Goal: Task Accomplishment & Management: Manage account settings

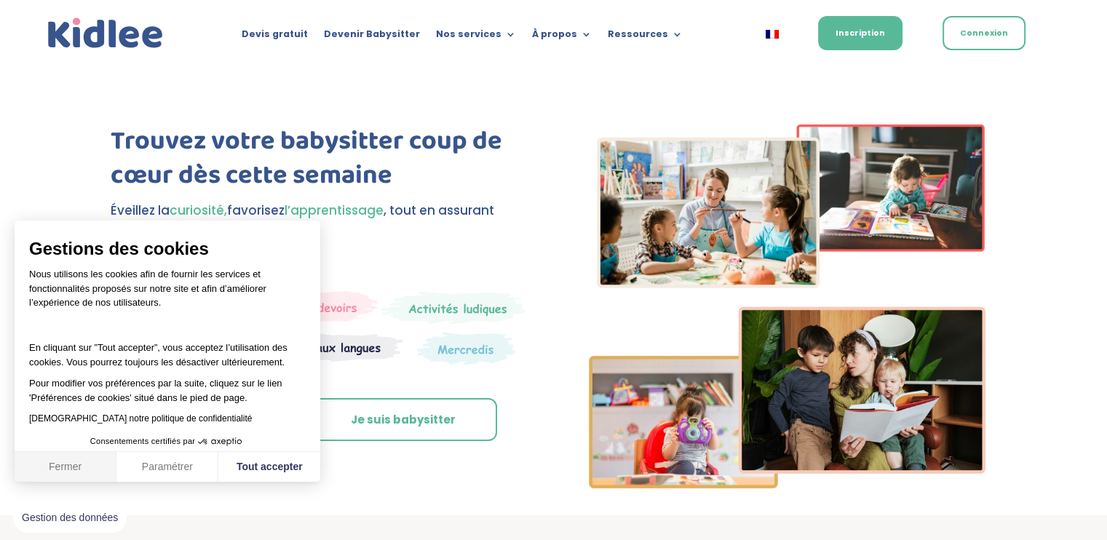
click at [90, 471] on button "Fermer" at bounding box center [66, 467] width 102 height 31
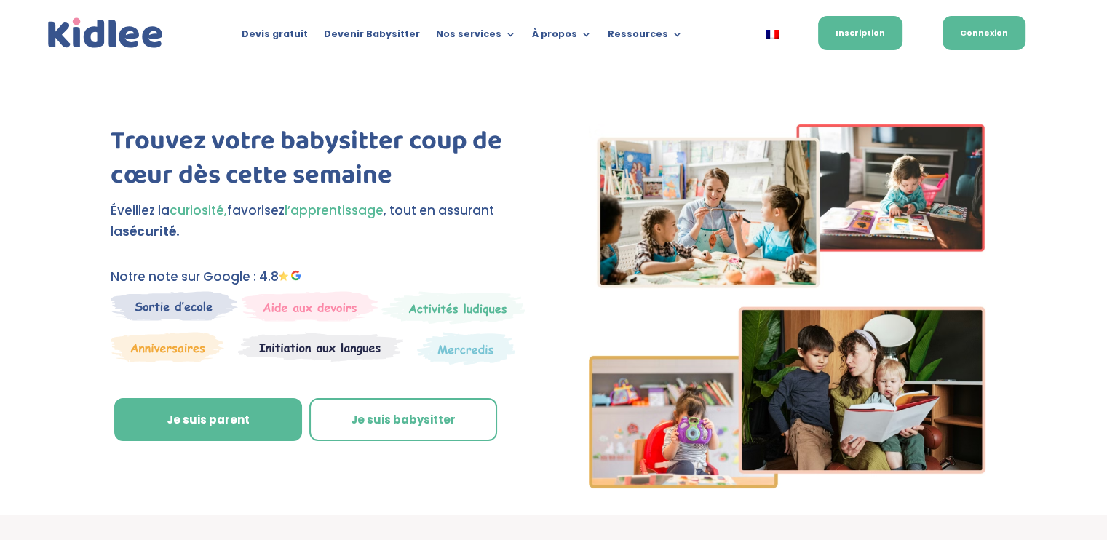
click at [966, 35] on link "Connexion" at bounding box center [983, 33] width 83 height 34
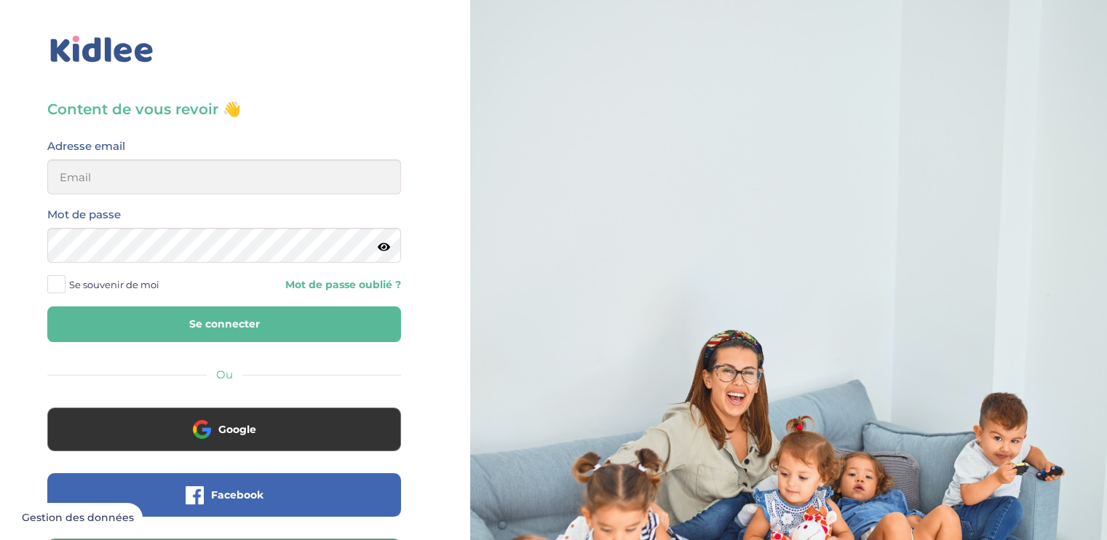
click at [111, 199] on div "Adresse email" at bounding box center [223, 171] width 375 height 68
click at [116, 186] on input "email" at bounding box center [224, 176] width 354 height 35
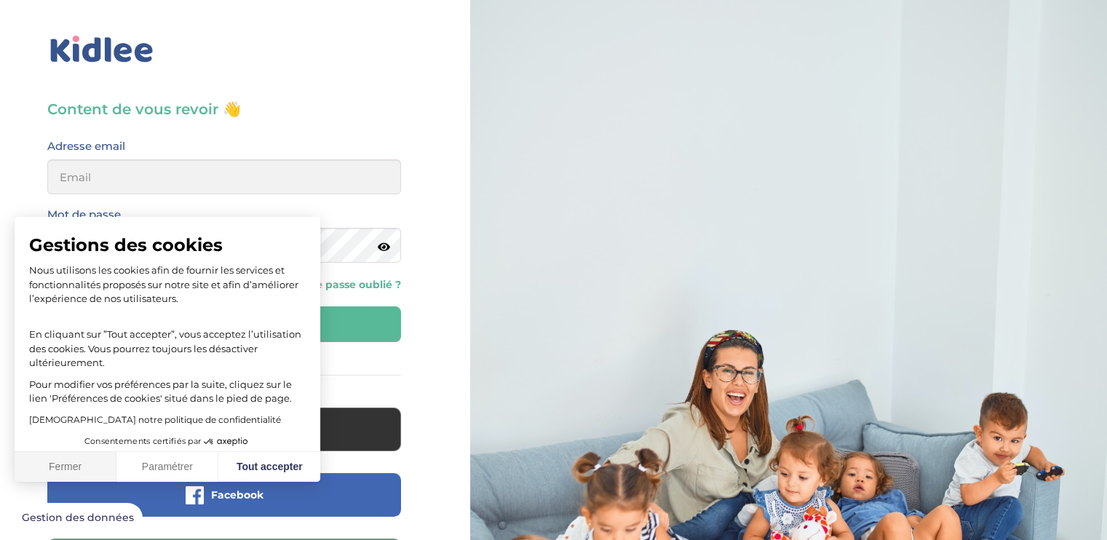
click at [67, 460] on button "Fermer" at bounding box center [66, 467] width 102 height 31
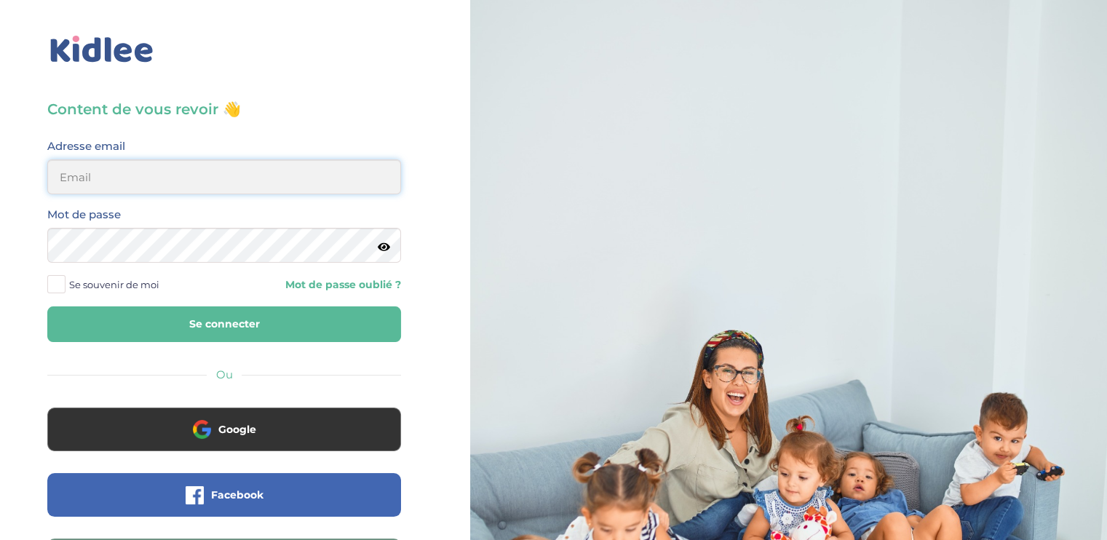
click at [192, 174] on input "email" at bounding box center [224, 176] width 354 height 35
type input "aelig.villiette@gmail.com"
click at [186, 328] on button "Se connecter" at bounding box center [224, 324] width 354 height 36
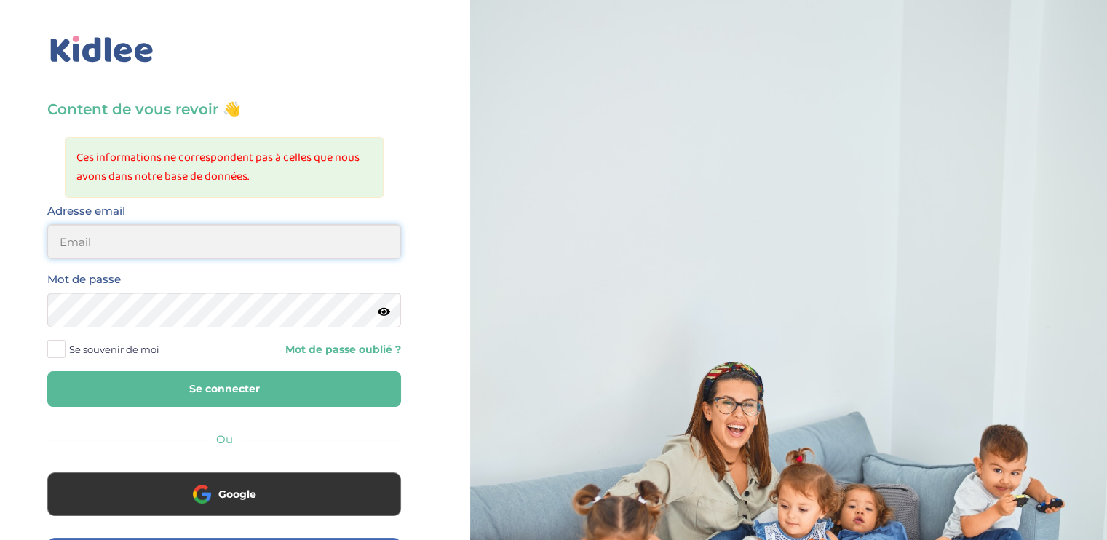
click at [93, 247] on input "email" at bounding box center [224, 241] width 354 height 35
type input "aelig.villiette@gmail.com"
click at [196, 386] on button "Se connecter" at bounding box center [224, 389] width 354 height 36
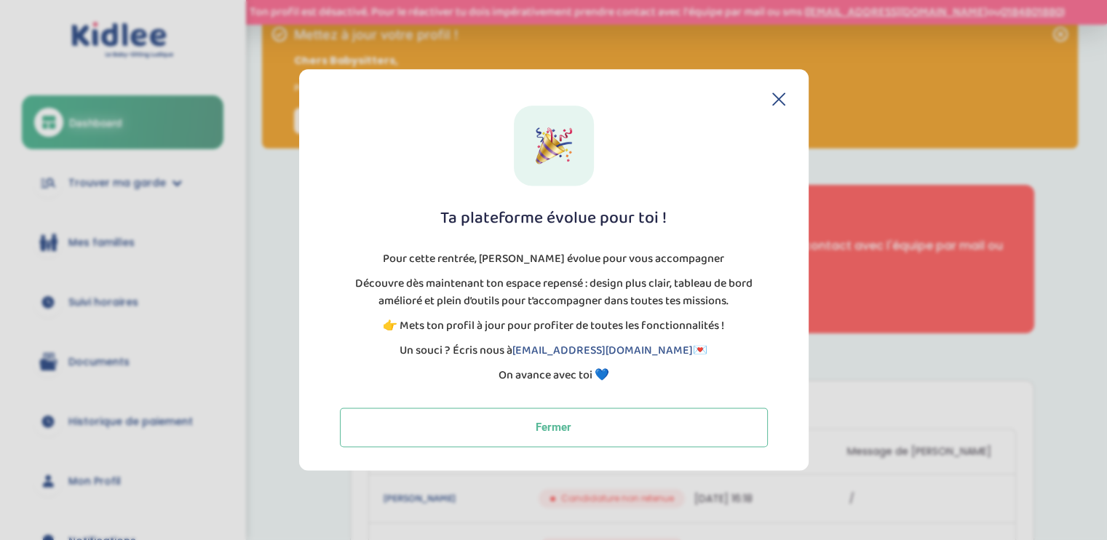
click at [780, 103] on icon at bounding box center [779, 99] width 12 height 12
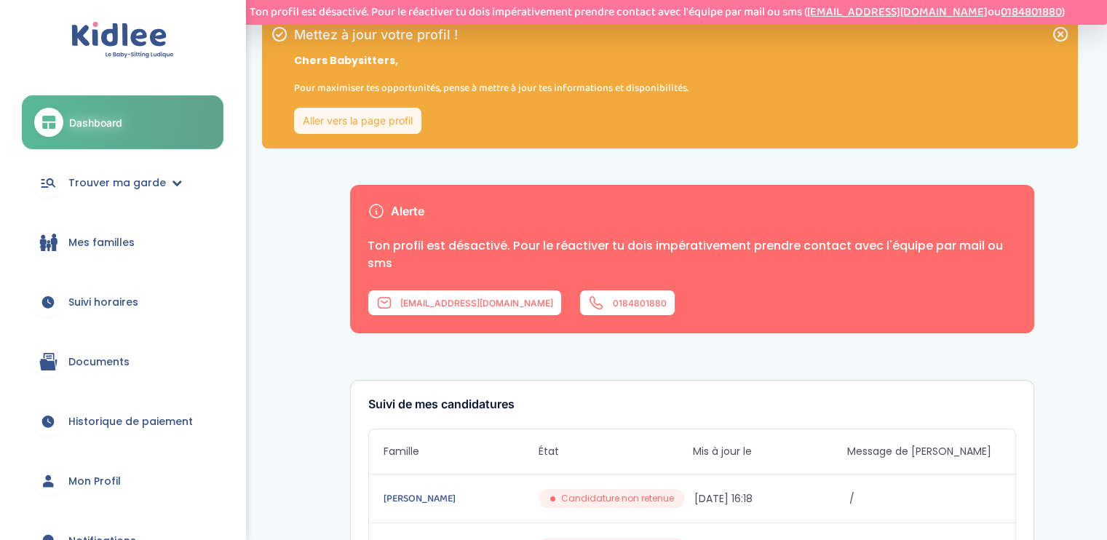
click at [100, 364] on span "Documents" at bounding box center [98, 361] width 61 height 15
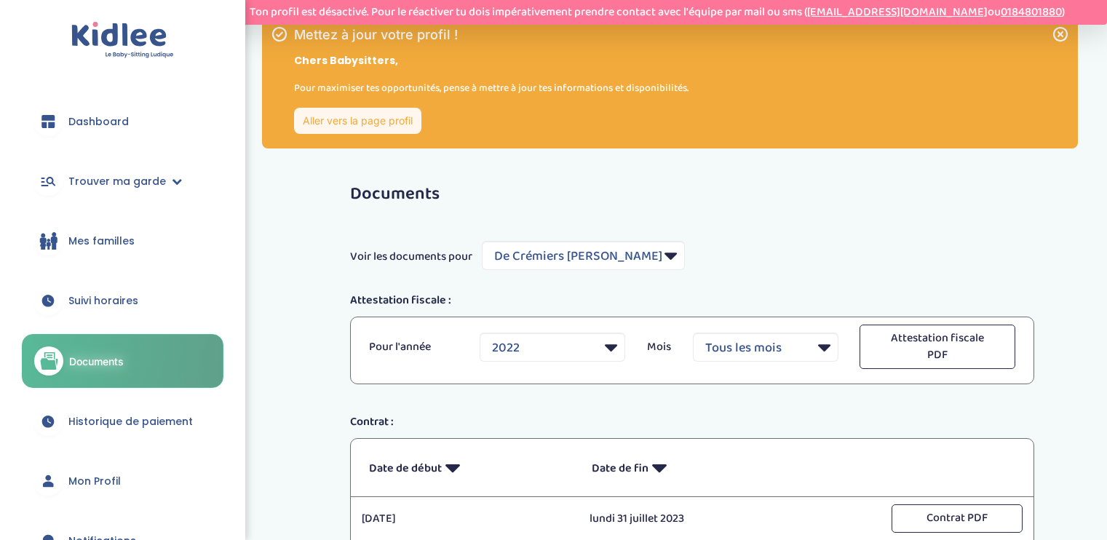
select select "4370"
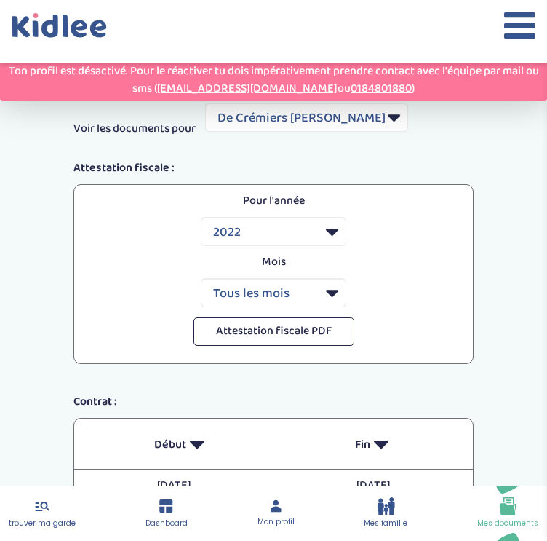
scroll to position [197, 0]
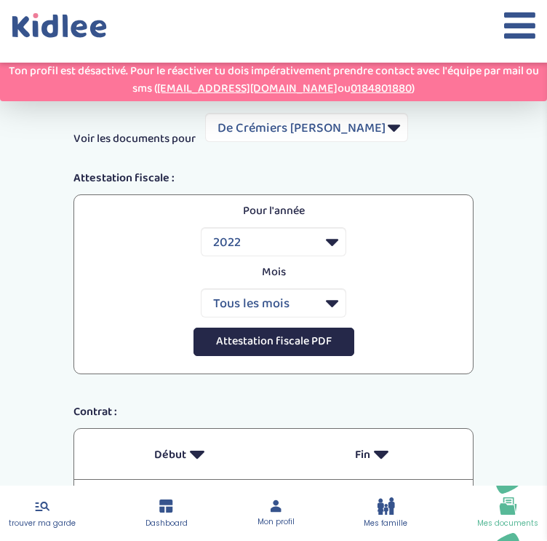
click at [314, 340] on button "Attestation fiscale PDF" at bounding box center [274, 341] width 161 height 28
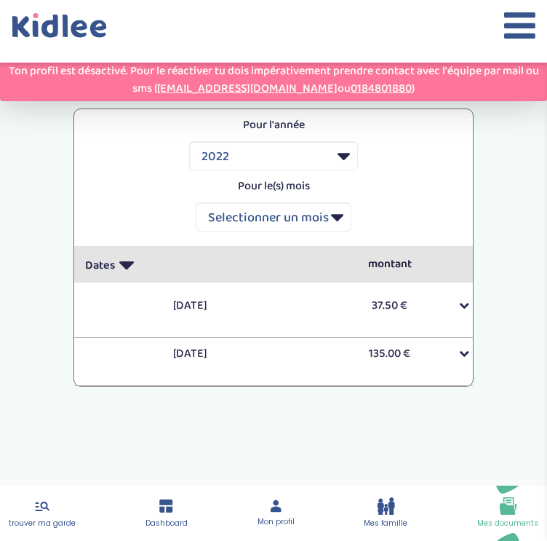
scroll to position [706, 0]
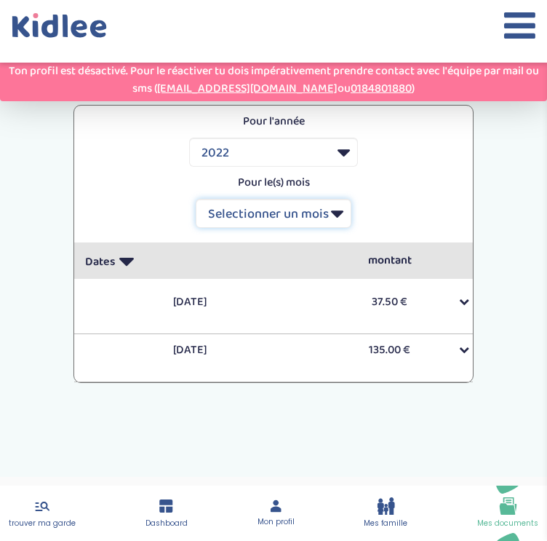
click at [298, 212] on select "Selectionner un mois Tout Janvier Février Mars Avril Mai Juin Juillet Août Sept…" at bounding box center [274, 213] width 156 height 29
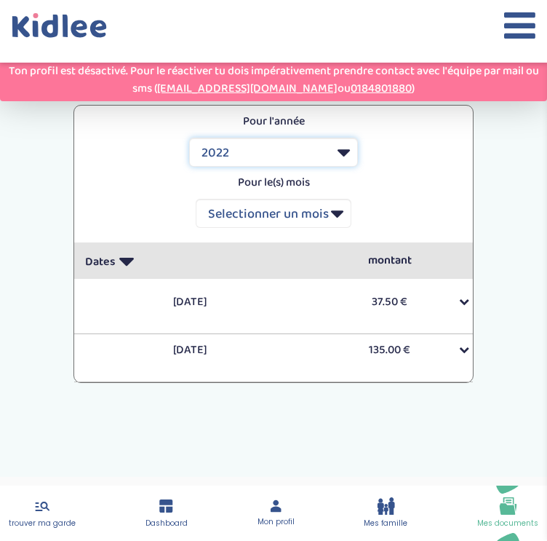
click at [308, 159] on select "Selectionner une année 2022 2023" at bounding box center [273, 152] width 169 height 29
click at [189, 138] on select "Selectionner une année 2022 2023" at bounding box center [273, 152] width 169 height 29
click at [306, 148] on select "Selectionner une année 2022 2023" at bounding box center [273, 152] width 169 height 29
drag, startPoint x: 316, startPoint y: 151, endPoint x: 316, endPoint y: 162, distance: 11.7
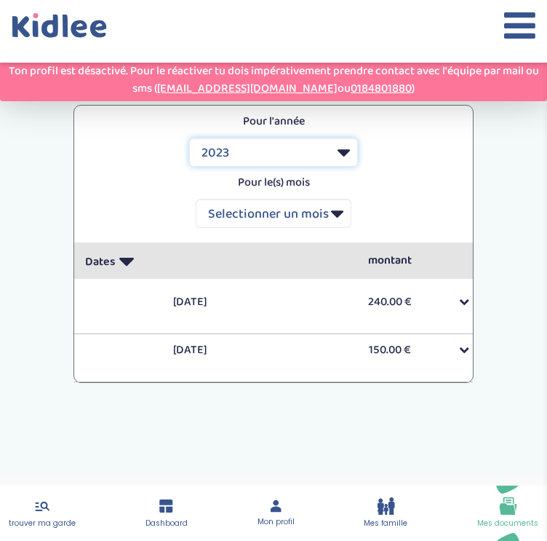
click at [316, 151] on select "Selectionner une année 2022 2023" at bounding box center [273, 152] width 169 height 29
click at [189, 138] on select "Selectionner une année 2022 2023" at bounding box center [273, 152] width 169 height 29
click at [413, 301] on div at bounding box center [280, 302] width 399 height 15
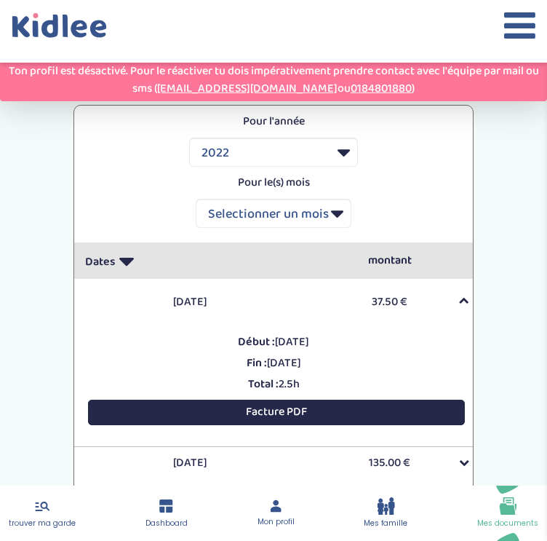
click at [316, 413] on button "Facture PDF" at bounding box center [276, 411] width 377 height 25
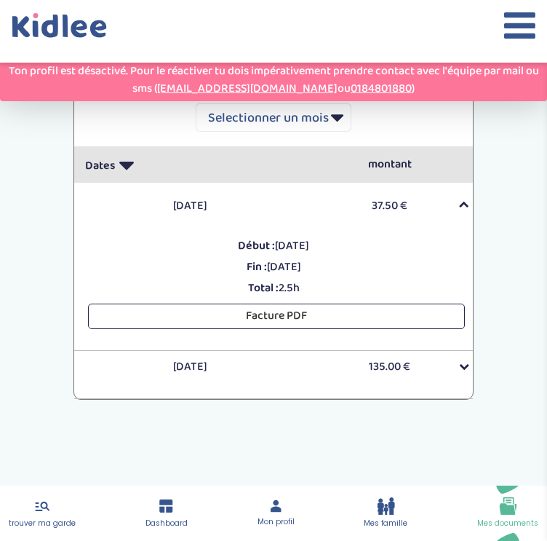
scroll to position [818, 0]
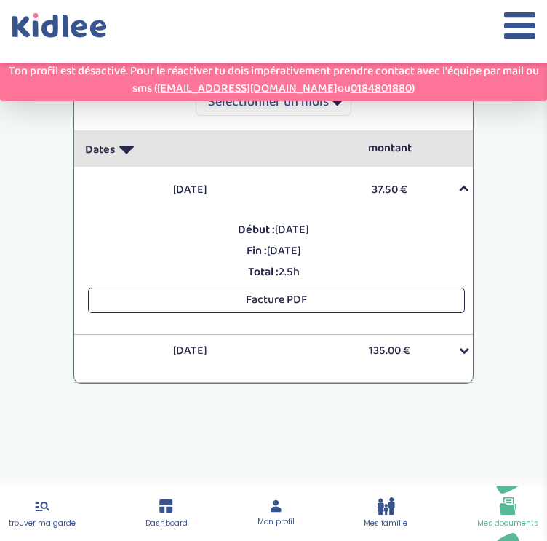
click at [342, 354] on div at bounding box center [280, 350] width 399 height 15
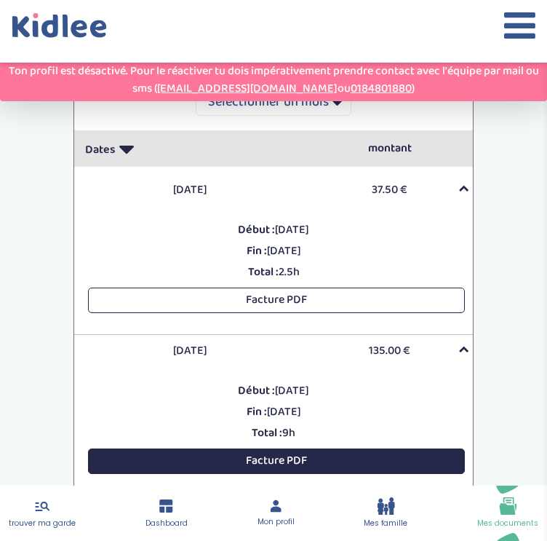
click at [292, 463] on button "Facture PDF" at bounding box center [276, 460] width 377 height 25
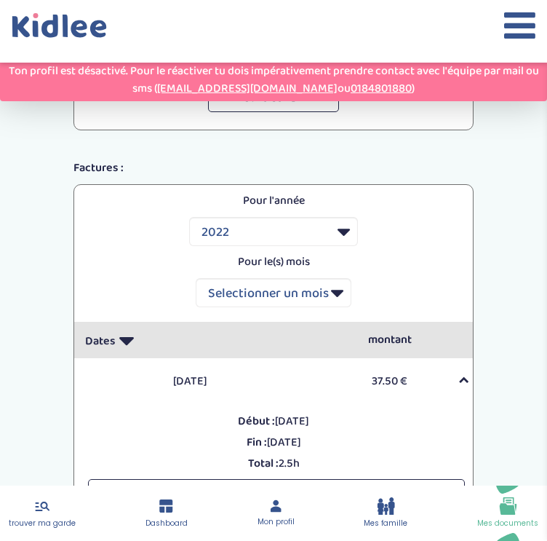
scroll to position [527, 0]
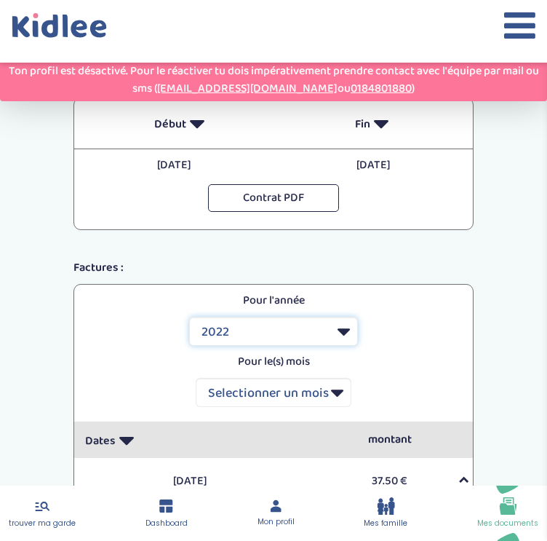
click at [247, 334] on select "Selectionner une année 2022 2023" at bounding box center [273, 330] width 169 height 29
select select "2023"
click at [189, 316] on select "Selectionner une année 2022 2023" at bounding box center [273, 330] width 169 height 29
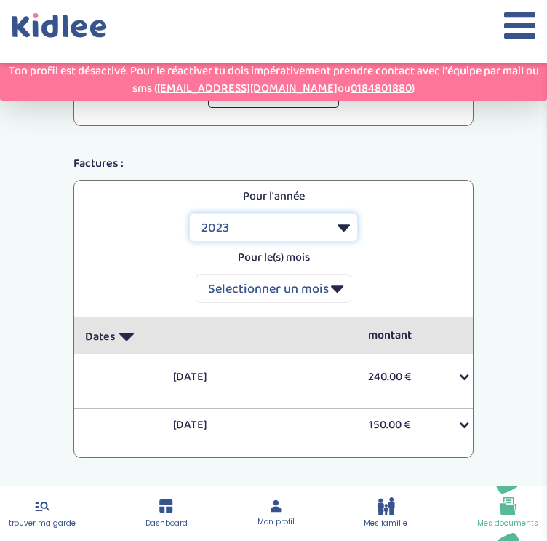
scroll to position [706, 0]
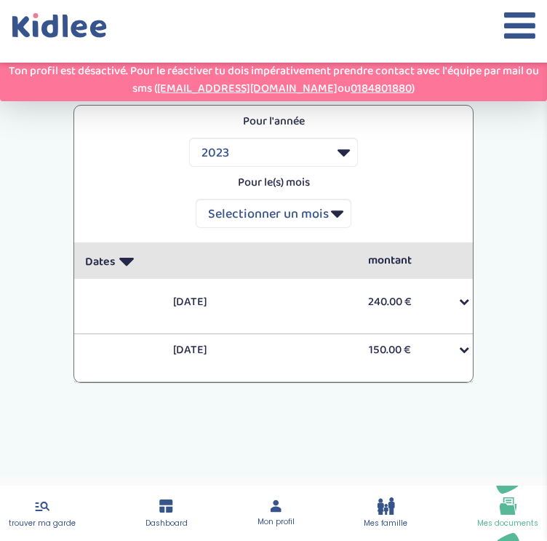
click at [335, 305] on div at bounding box center [280, 302] width 399 height 15
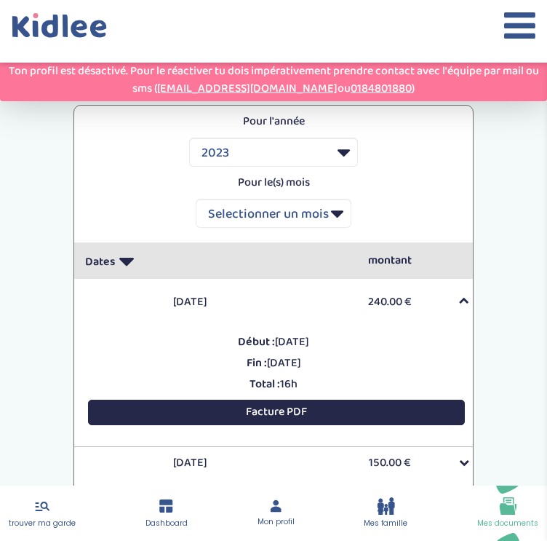
click at [291, 405] on button "Facture PDF" at bounding box center [276, 411] width 377 height 25
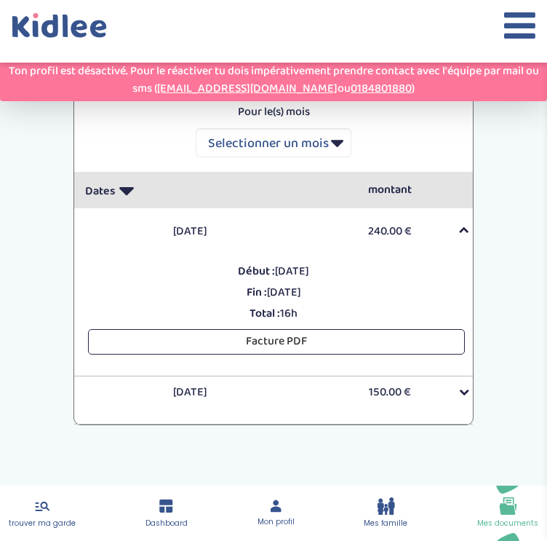
scroll to position [818, 0]
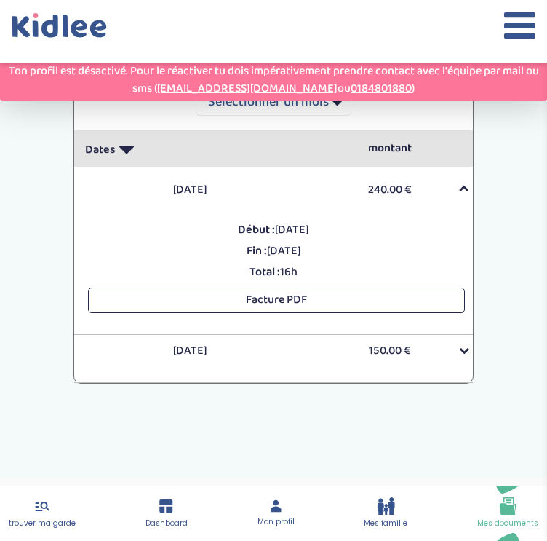
click at [294, 354] on div at bounding box center [280, 350] width 399 height 15
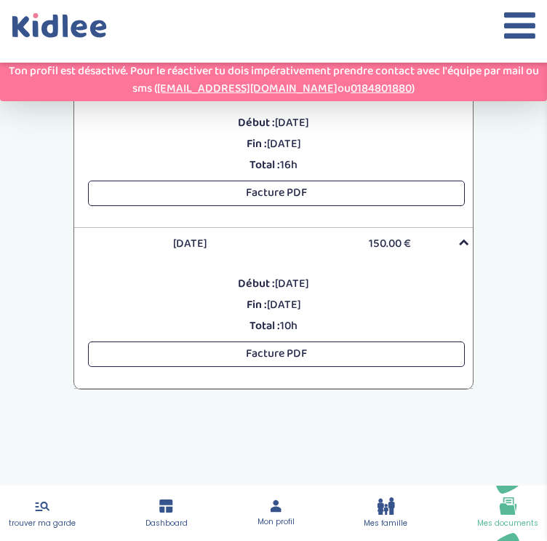
scroll to position [931, 0]
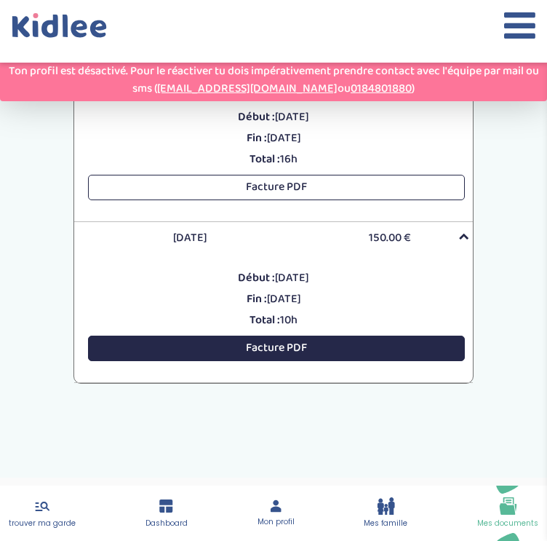
click at [341, 343] on button "Facture PDF" at bounding box center [276, 347] width 377 height 25
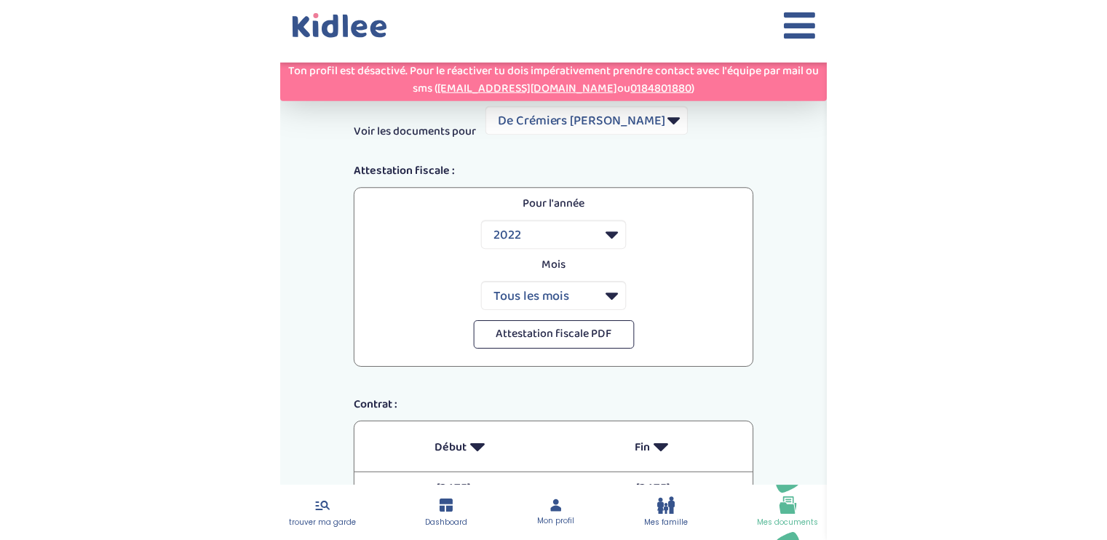
scroll to position [204, 0]
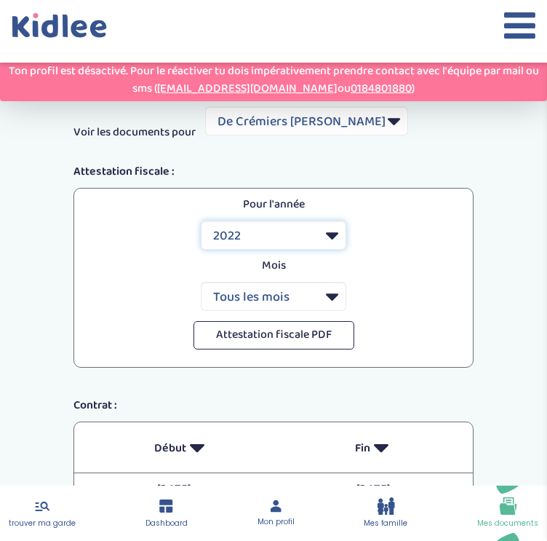
click at [301, 244] on select "2022 2023" at bounding box center [274, 234] width 146 height 29
select select "2023"
click at [201, 220] on select "2022 2023" at bounding box center [274, 234] width 146 height 29
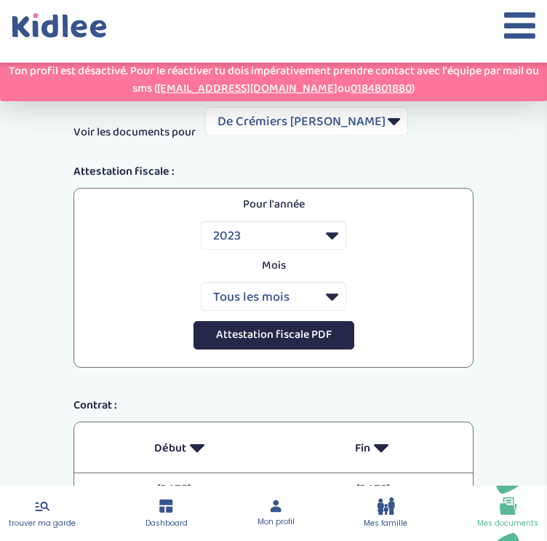
click at [260, 324] on button "Attestation fiscale PDF" at bounding box center [274, 335] width 161 height 28
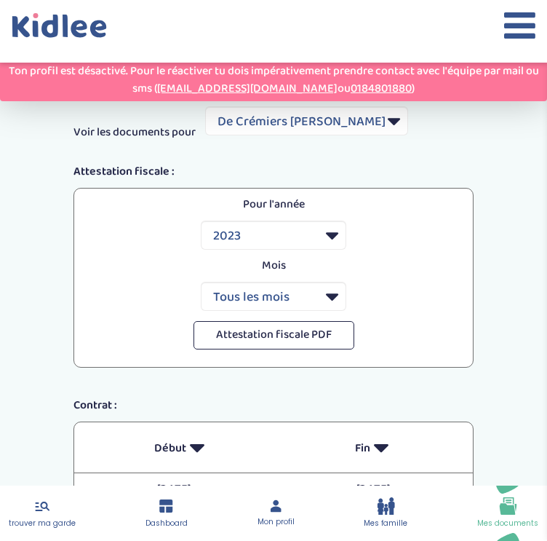
drag, startPoint x: 525, startPoint y: 139, endPoint x: 495, endPoint y: 57, distance: 87.0
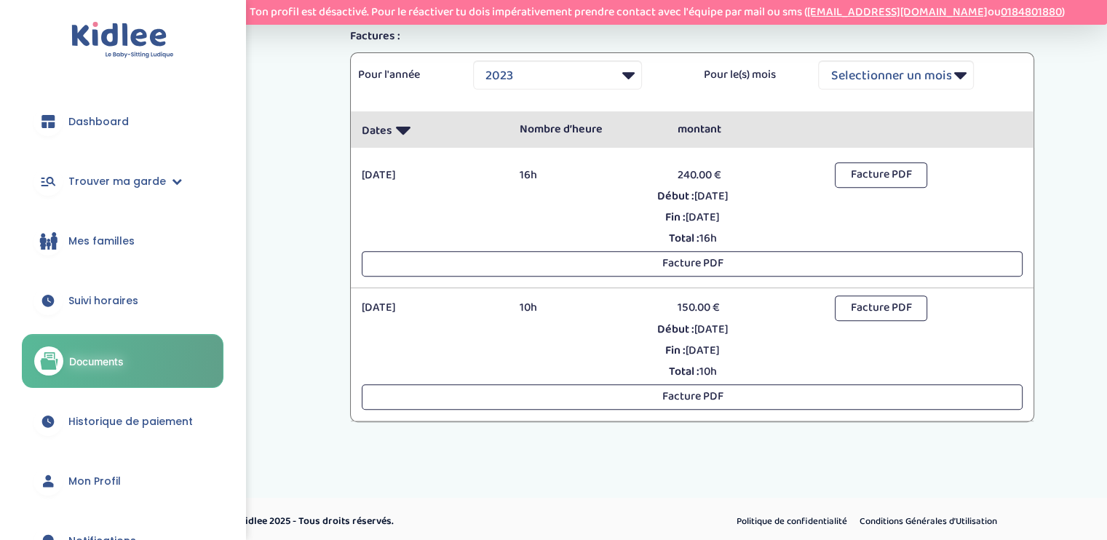
scroll to position [551, 0]
click at [108, 298] on span "Suivi horaires" at bounding box center [103, 300] width 70 height 15
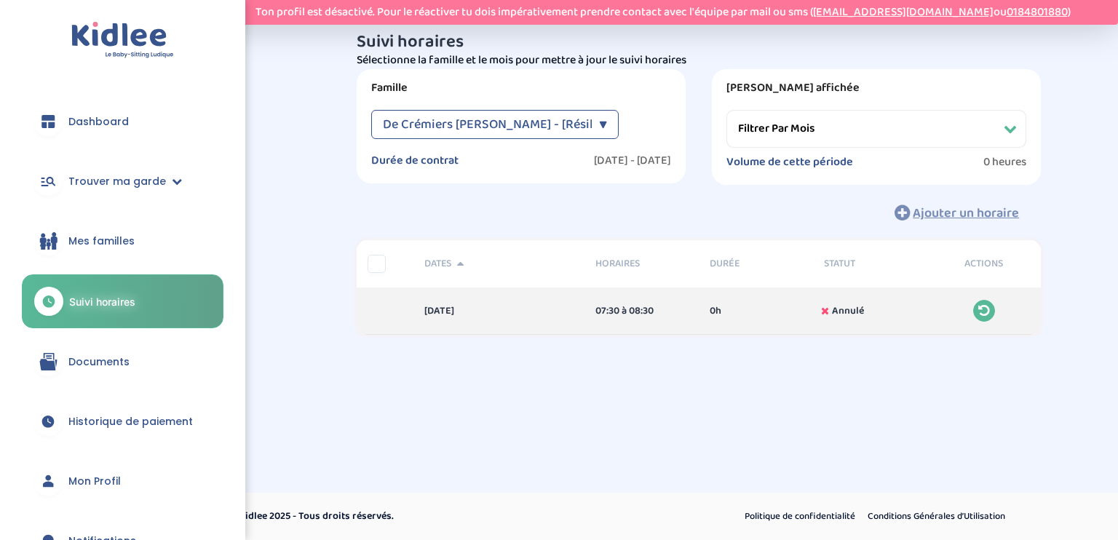
select select "septembre 2022"
click at [135, 114] on link "Dashboard" at bounding box center [123, 121] width 202 height 52
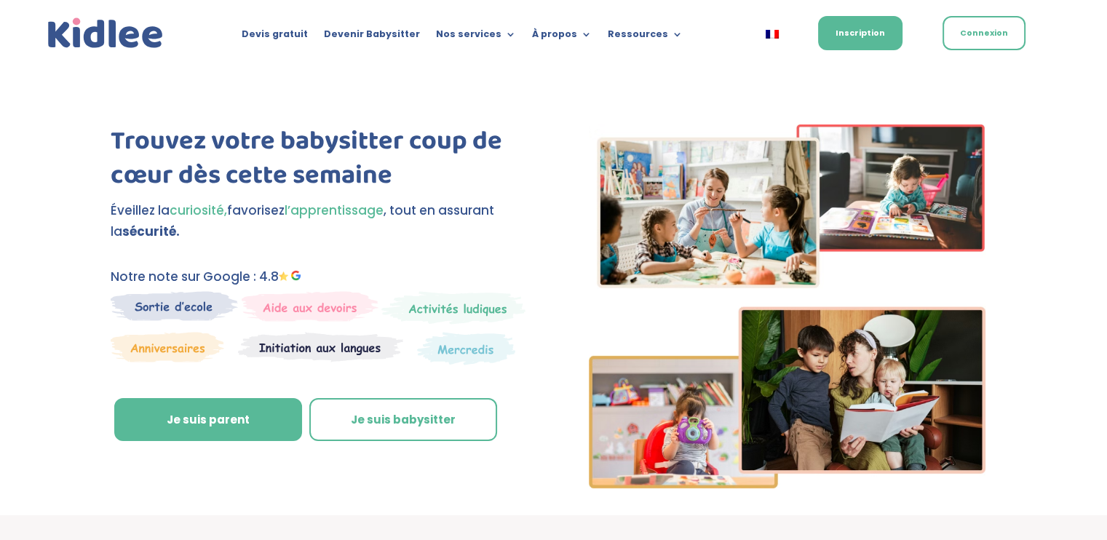
drag, startPoint x: 0, startPoint y: 0, endPoint x: 573, endPoint y: 87, distance: 579.8
click at [573, 87] on div "Trouvez votre babysitter coup de cœur dès cette semaine Éveillez la curiosité, …" at bounding box center [553, 290] width 1107 height 450
